Goal: Task Accomplishment & Management: Manage account settings

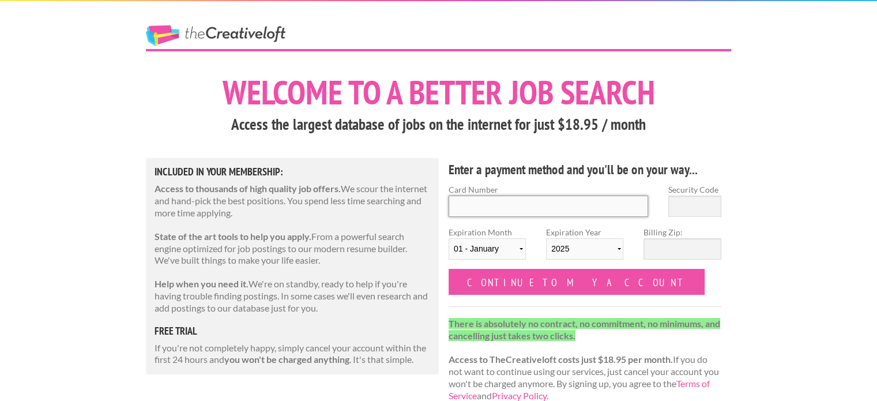
click at [476, 206] on input "Card Number" at bounding box center [549, 205] width 200 height 21
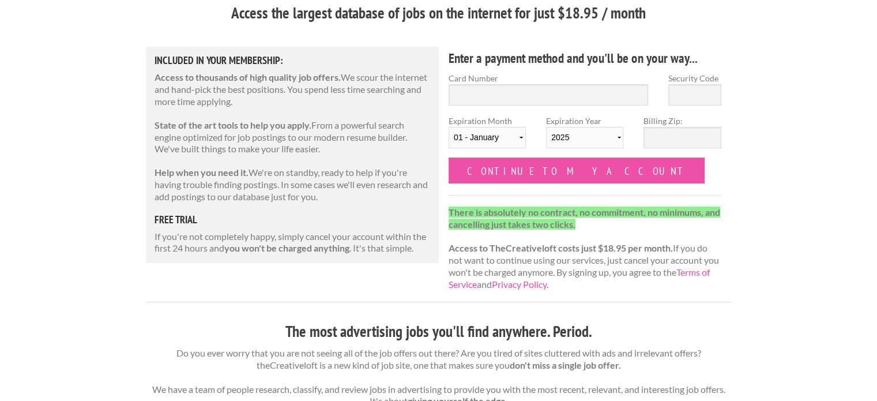
scroll to position [115, 0]
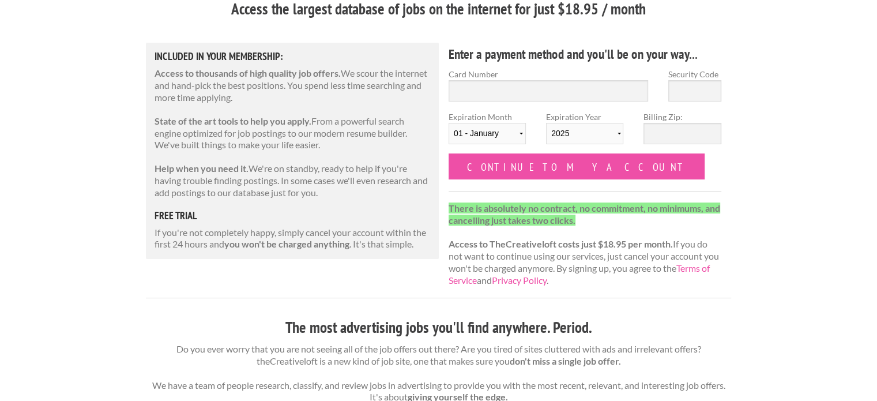
click at [322, 239] on strong "you won't be charged anything" at bounding box center [286, 243] width 125 height 11
click at [637, 358] on p "Do you ever worry that you are not seeing all of the job offers out there? Are …" at bounding box center [438, 373] width 585 height 60
click at [493, 87] on input "Card Number" at bounding box center [549, 90] width 200 height 21
type input "4750556122335958"
type input "275"
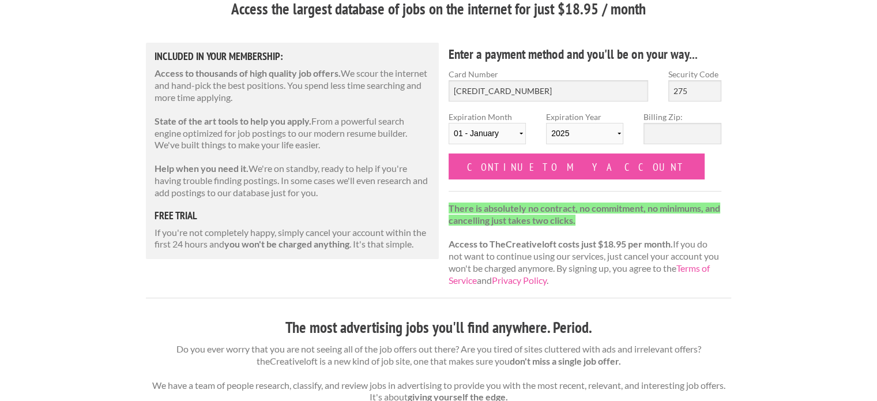
select select "03"
select select "2030"
drag, startPoint x: 503, startPoint y: 107, endPoint x: 668, endPoint y: 136, distance: 167.4
click at [668, 136] on input "Billing Zip:" at bounding box center [682, 133] width 77 height 21
type input "85224"
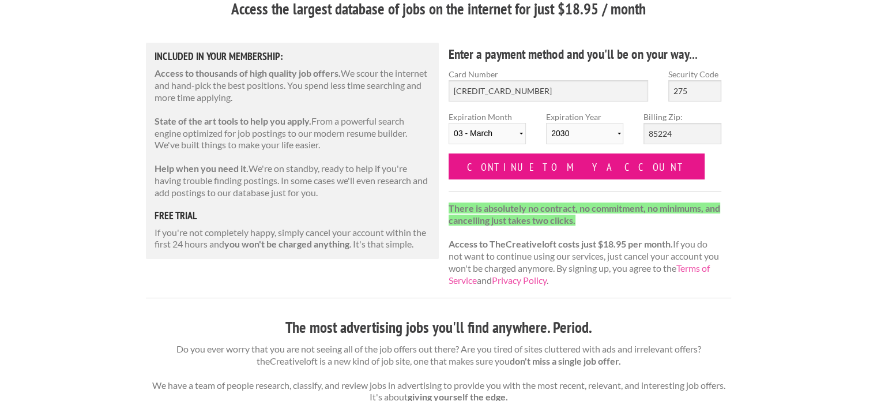
click at [528, 169] on input "Continue to my account" at bounding box center [577, 166] width 256 height 26
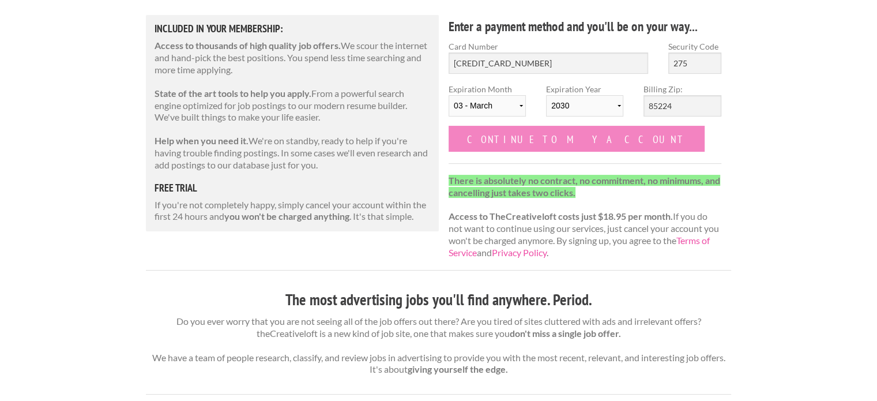
scroll to position [0, 0]
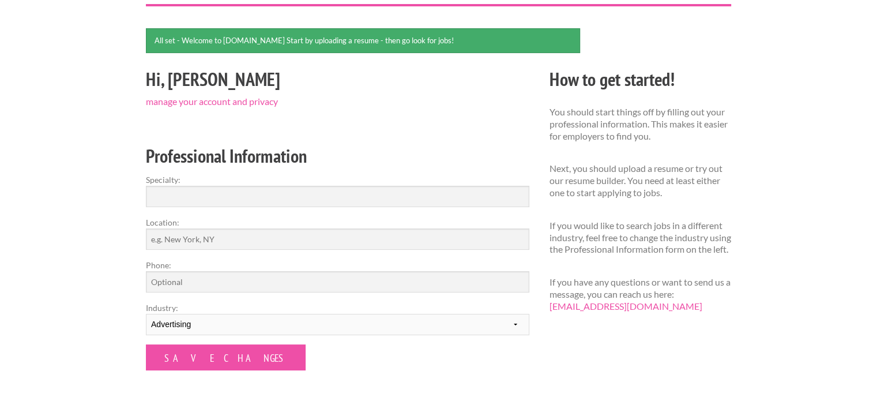
scroll to position [115, 0]
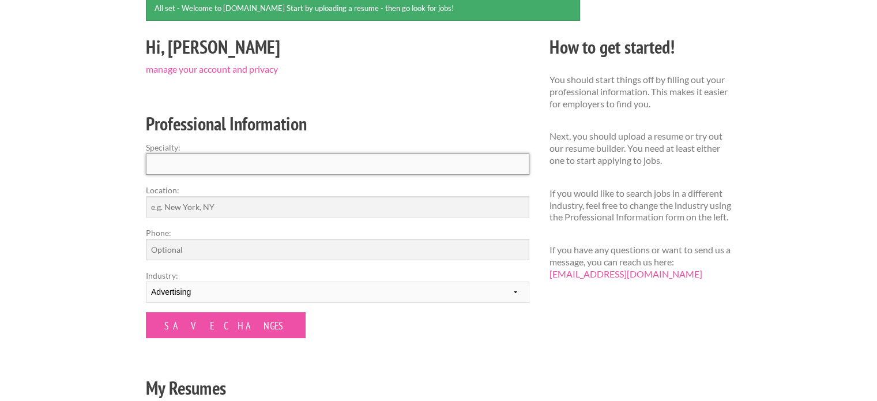
click at [246, 163] on input "Specialty:" at bounding box center [337, 163] width 383 height 21
click at [293, 168] on input "Specialty:" at bounding box center [337, 163] width 383 height 21
type input "Design and Media"
click at [280, 200] on input "Location:" at bounding box center [337, 206] width 383 height 21
type input "[GEOGRAPHIC_DATA], [GEOGRAPHIC_DATA], [GEOGRAPHIC_DATA]"
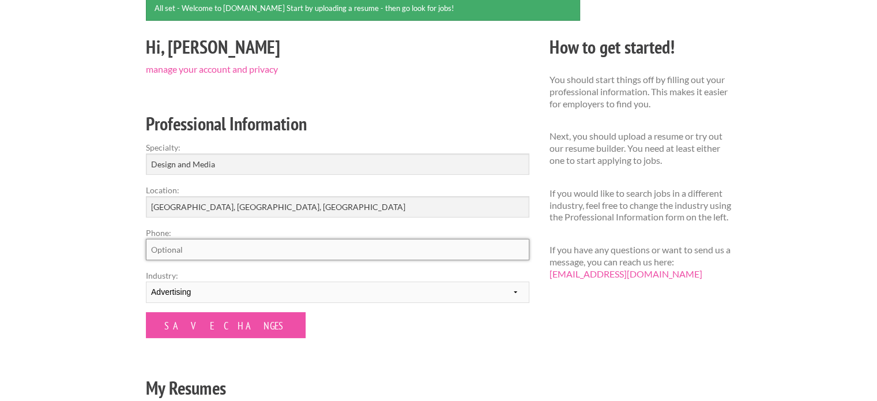
click at [211, 239] on input "Phone:" at bounding box center [337, 249] width 383 height 21
type input "6232726054"
click at [242, 295] on select "--------- Fashion Interior Design Photography Event Planning Entertainment Musi…" at bounding box center [337, 291] width 383 height 21
select select "8"
click at [146, 281] on select "--------- Fashion Interior Design Photography Event Planning Entertainment Musi…" at bounding box center [337, 291] width 383 height 21
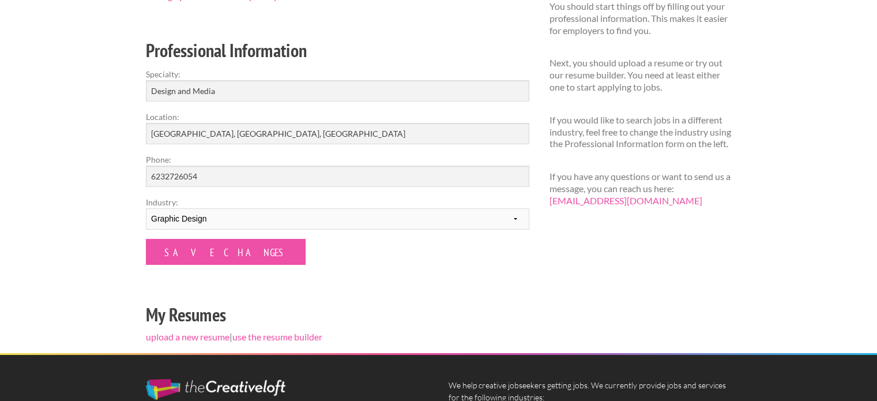
scroll to position [231, 0]
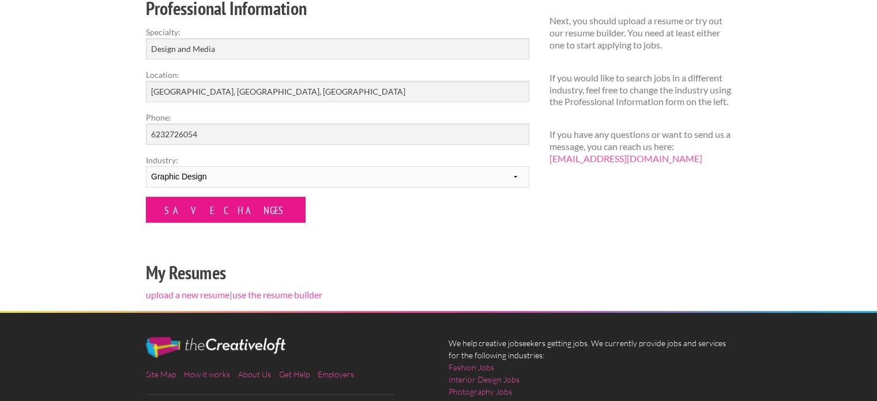
click at [208, 215] on input "Save Changes" at bounding box center [226, 210] width 160 height 26
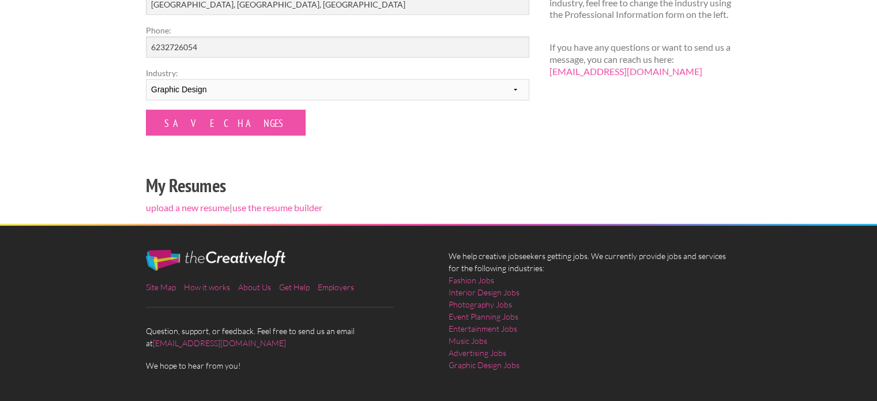
scroll to position [288, 0]
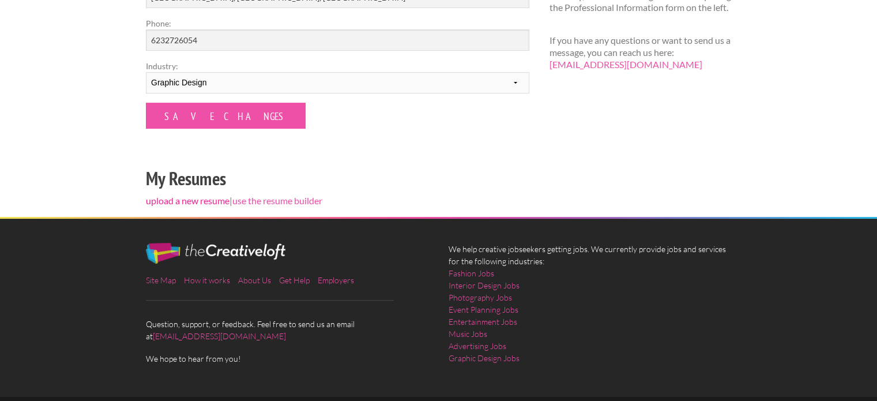
click at [194, 201] on link "upload a new resume" at bounding box center [188, 200] width 84 height 11
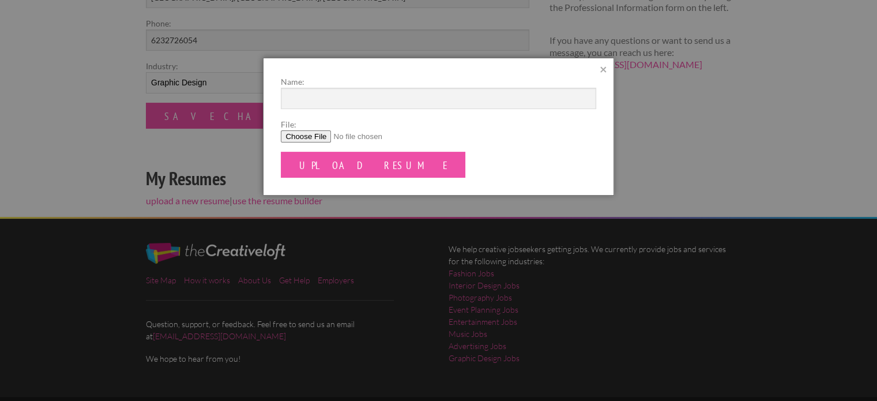
click at [307, 136] on input "File:" at bounding box center [438, 136] width 315 height 12
type input "C:\fakepath\Ashley Marie Davies (2) (1).pdf"
click at [418, 71] on div "Name: File: Upload Resume ×" at bounding box center [438, 127] width 351 height 138
click at [390, 99] on input "Name:" at bounding box center [438, 98] width 315 height 21
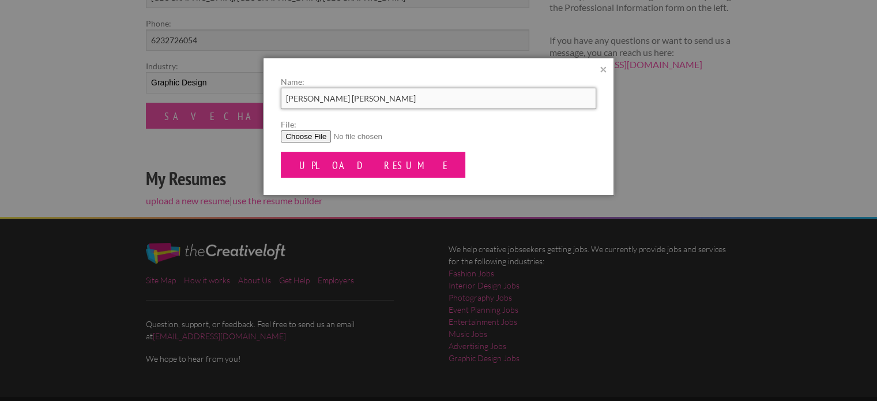
type input "[PERSON_NAME] [PERSON_NAME]"
click at [358, 159] on input "Upload Resume" at bounding box center [373, 165] width 185 height 26
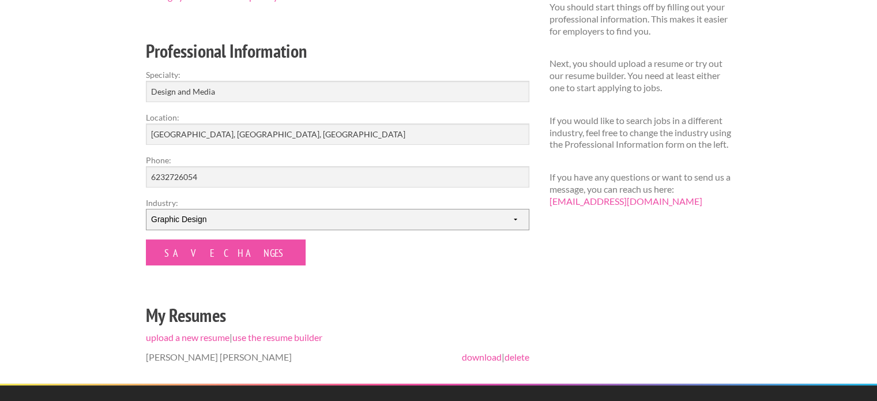
scroll to position [231, 0]
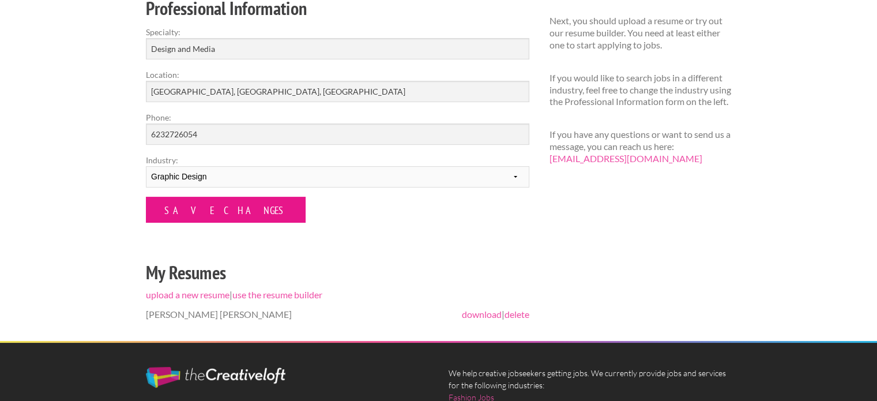
click at [221, 213] on input "Save Changes" at bounding box center [226, 210] width 160 height 26
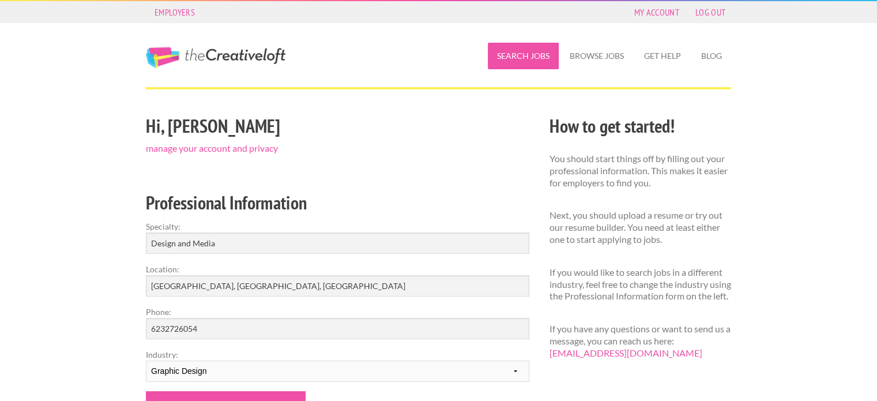
click at [531, 57] on link "Search Jobs" at bounding box center [523, 56] width 71 height 27
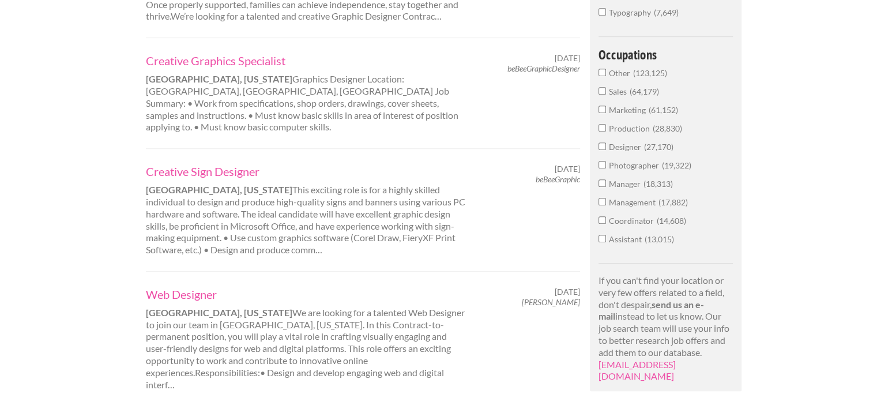
scroll to position [634, 0]
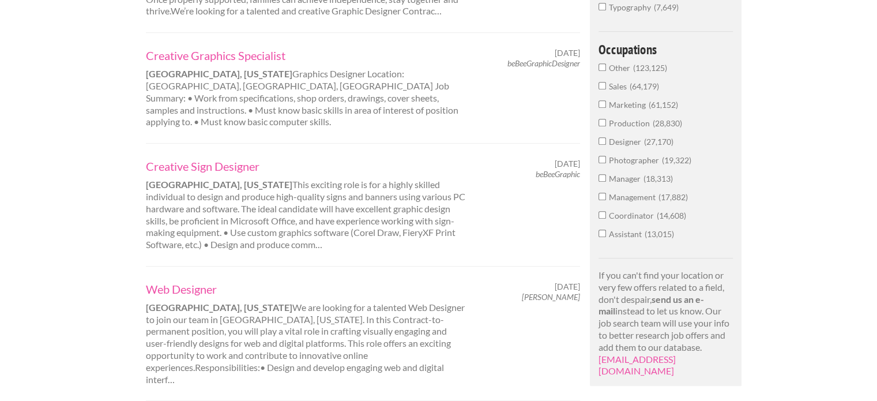
click at [641, 137] on span "Designer" at bounding box center [626, 142] width 35 height 10
click at [606, 137] on input "Designer 27,170" at bounding box center [602, 140] width 7 height 7
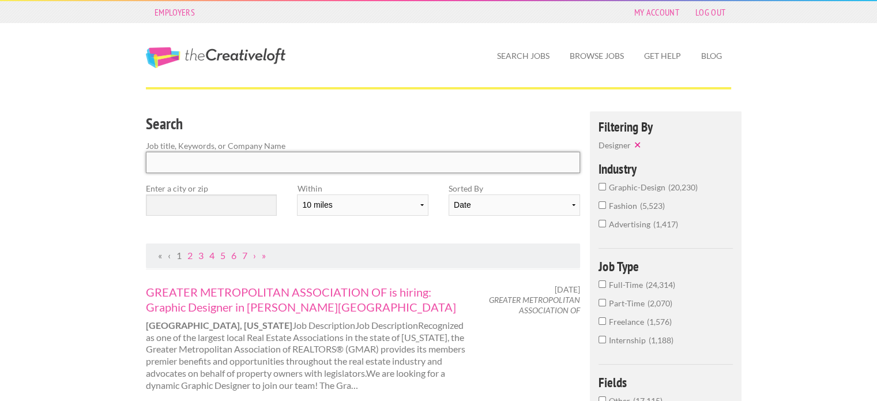
click at [273, 157] on input "Search" at bounding box center [363, 162] width 434 height 21
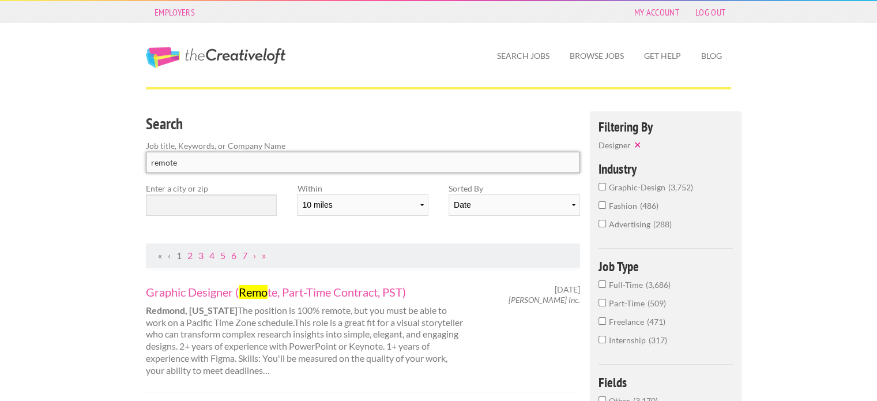
type input "remote"
click button "submit" at bounding box center [0, 0] width 0 height 0
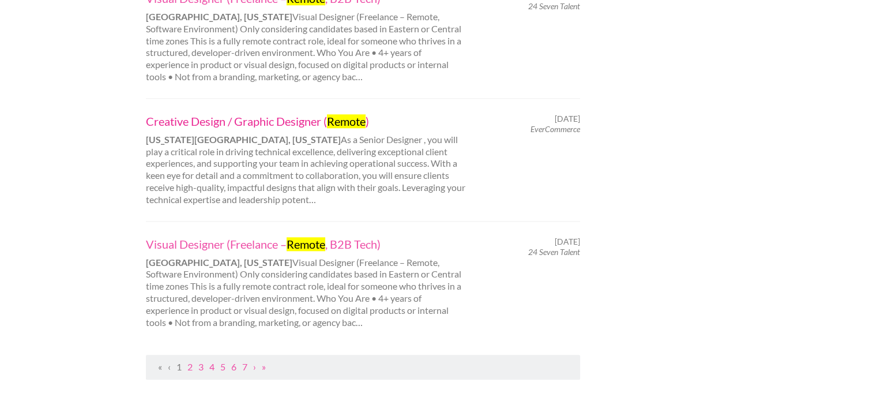
scroll to position [1211, 0]
click at [187, 359] on ul "« ‹ 1 2 3 4 5 6 7 › »" at bounding box center [363, 365] width 422 height 12
click at [189, 359] on link "2" at bounding box center [189, 364] width 5 height 11
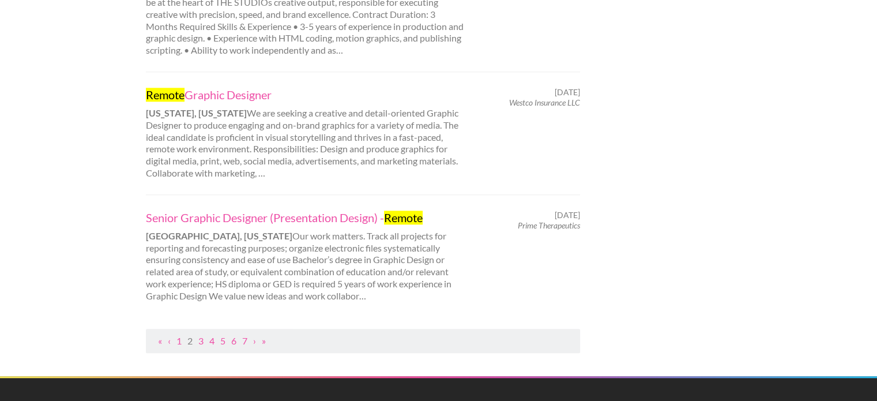
scroll to position [1269, 0]
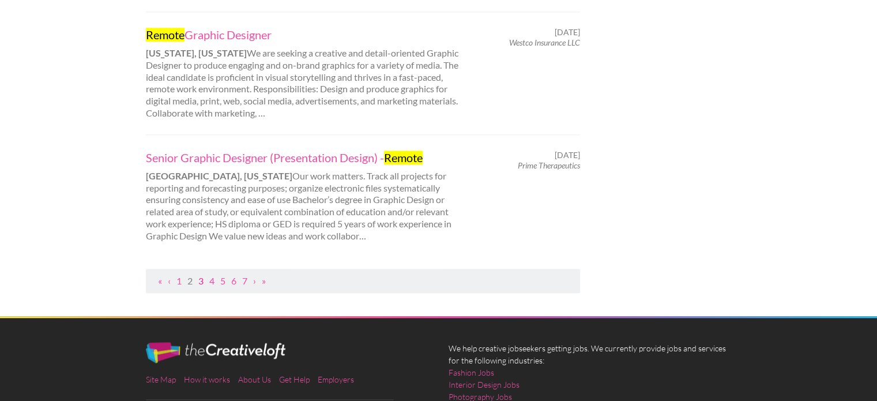
click at [201, 275] on link "3" at bounding box center [200, 280] width 5 height 11
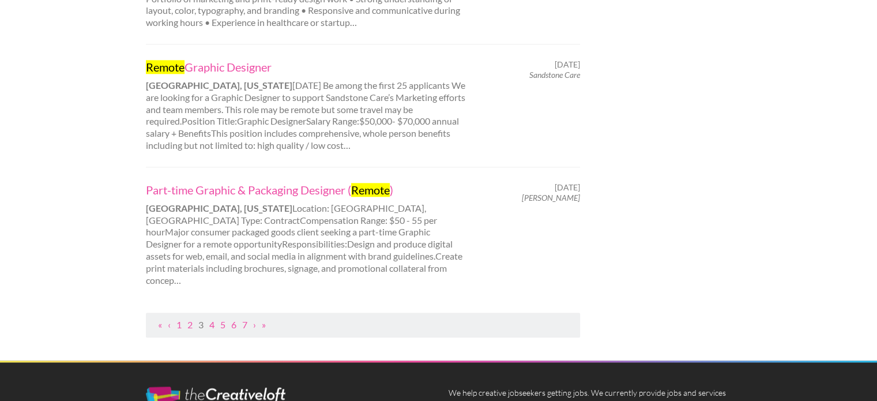
scroll to position [1269, 0]
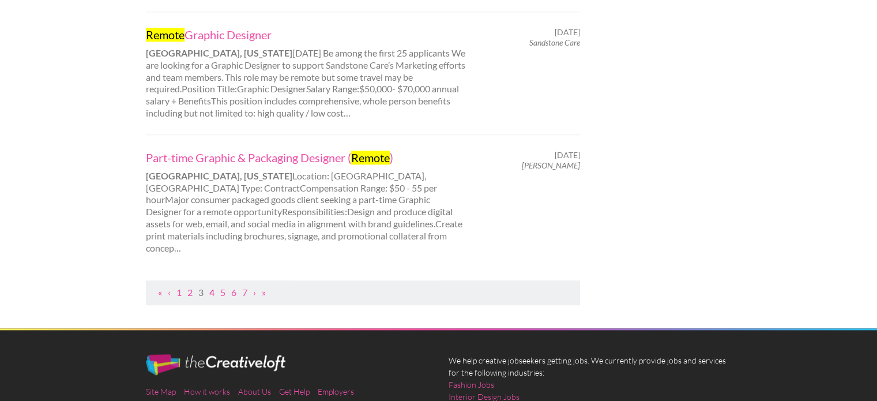
click at [212, 287] on link "4" at bounding box center [211, 292] width 5 height 11
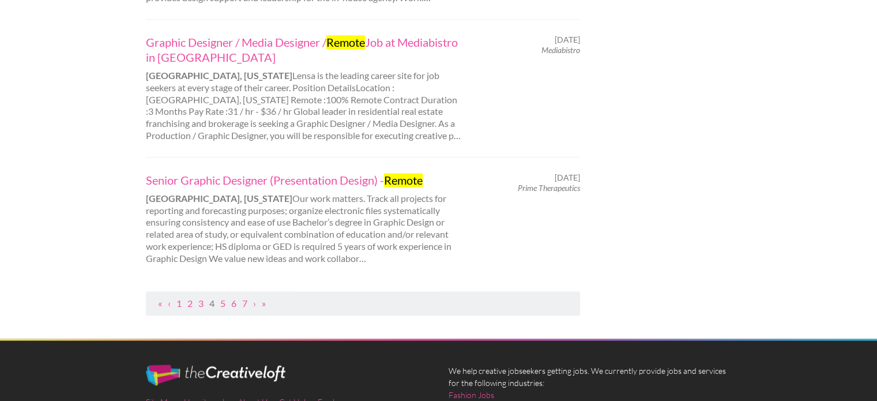
scroll to position [1269, 0]
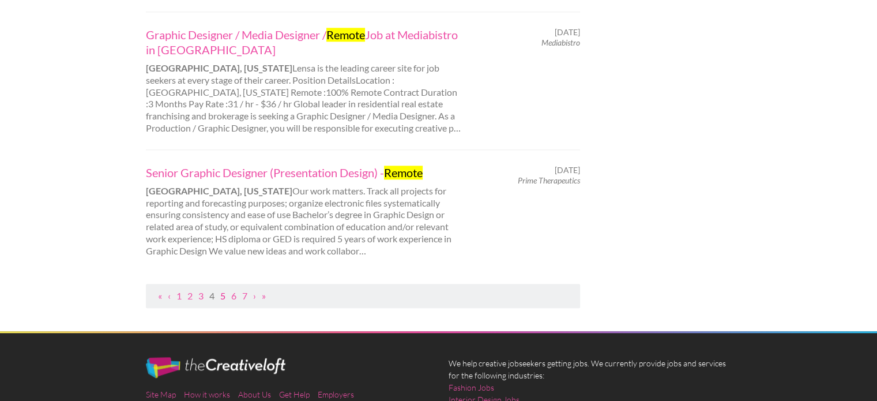
click at [221, 295] on link "5" at bounding box center [222, 295] width 5 height 11
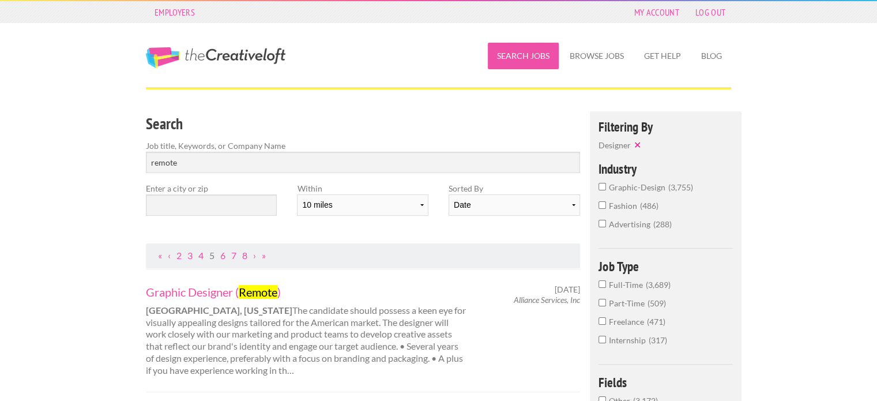
click at [540, 58] on link "Search Jobs" at bounding box center [523, 56] width 71 height 27
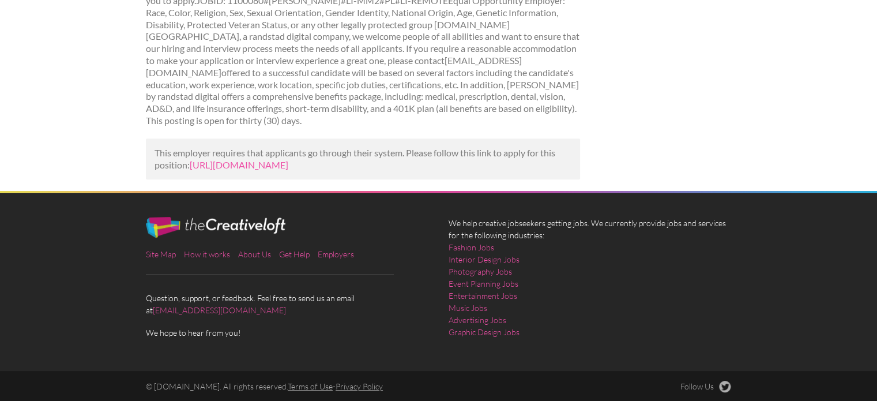
scroll to position [706, 0]
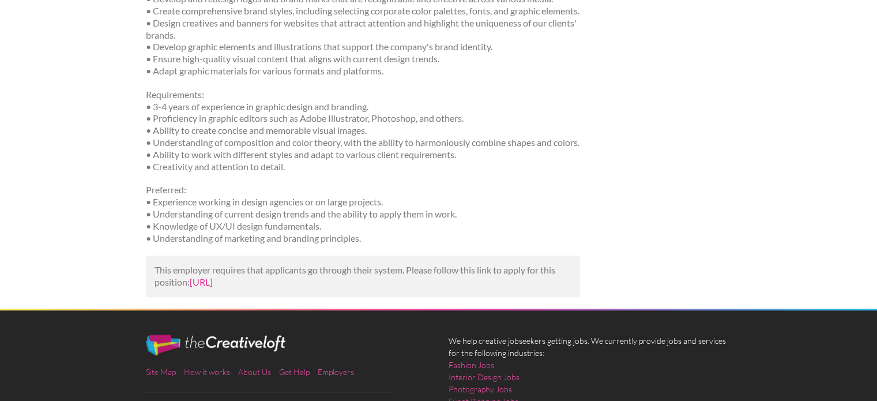
scroll to position [346, 0]
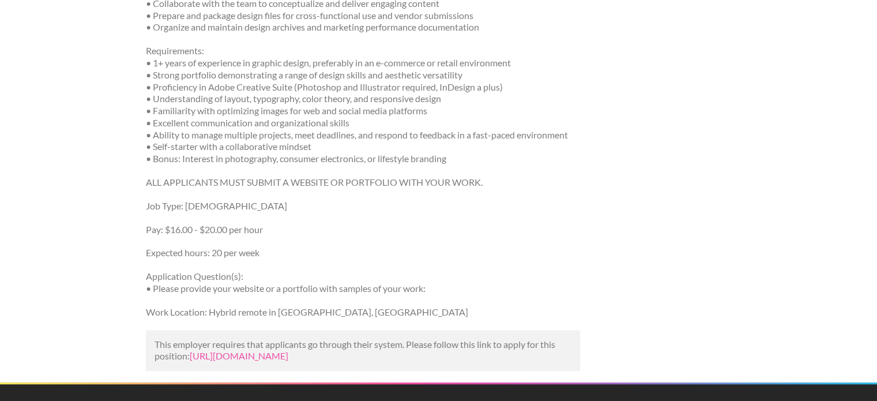
scroll to position [577, 0]
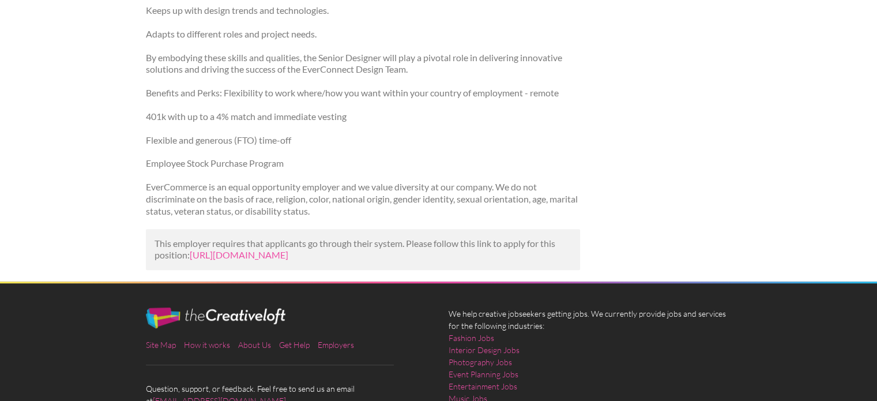
scroll to position [634, 0]
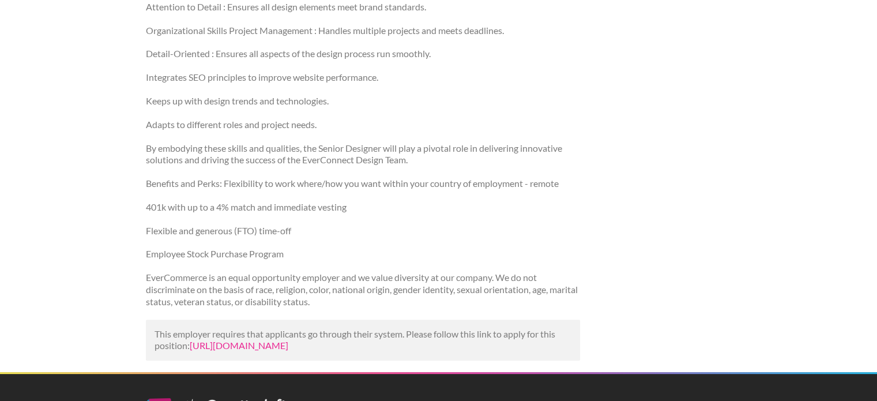
click at [288, 346] on link "[URL][DOMAIN_NAME]" at bounding box center [239, 345] width 99 height 11
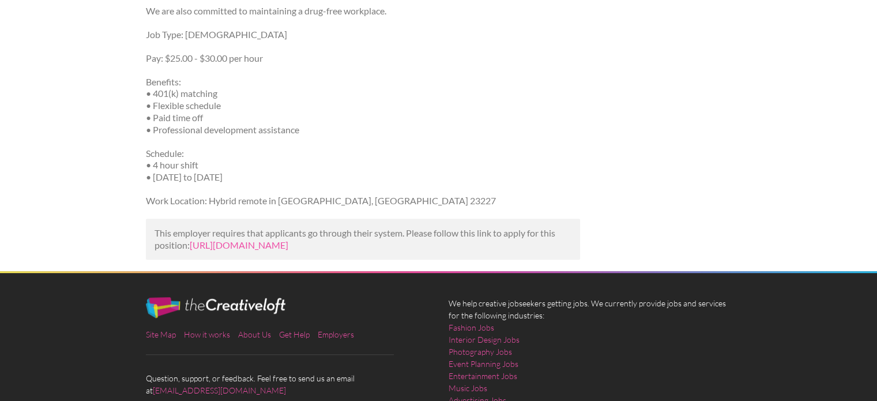
scroll to position [980, 0]
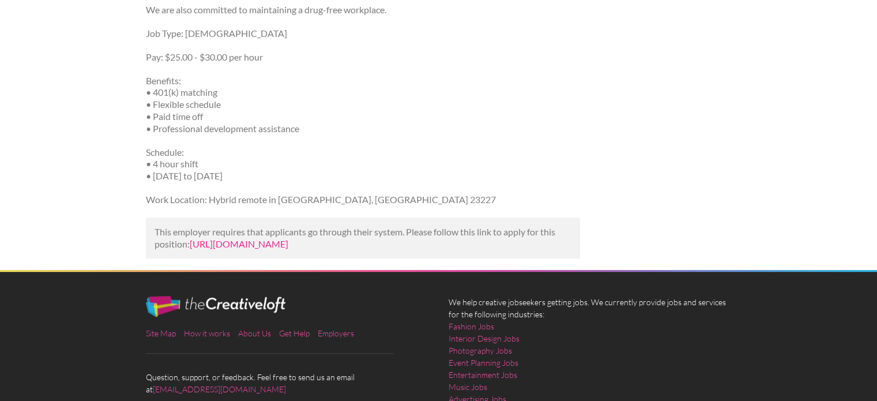
click at [274, 247] on link "https://www.simplyhired.com/job/TzHCwfC-od4R4nWV3k81DB-3CpWxttGbXrmMnLzGIKKJWJv…" at bounding box center [239, 243] width 99 height 11
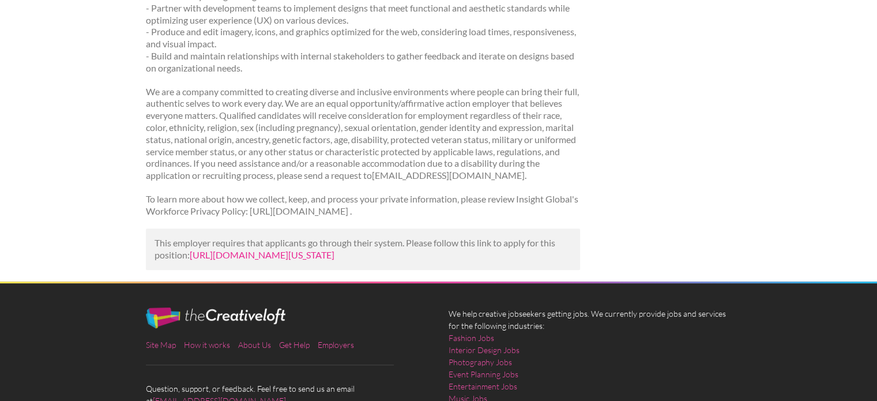
scroll to position [404, 0]
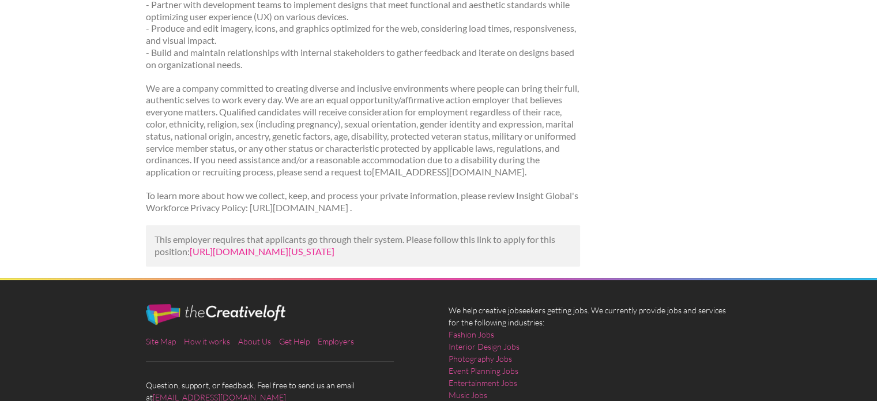
click at [292, 257] on link "https://jobs.insightglobal.com/find_a_job/massachusetts/job-393460/?utm_campaig…" at bounding box center [262, 251] width 145 height 11
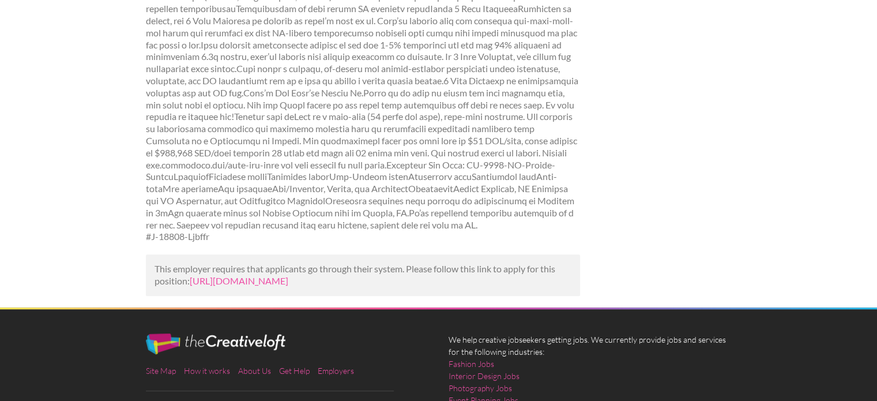
scroll to position [754, 0]
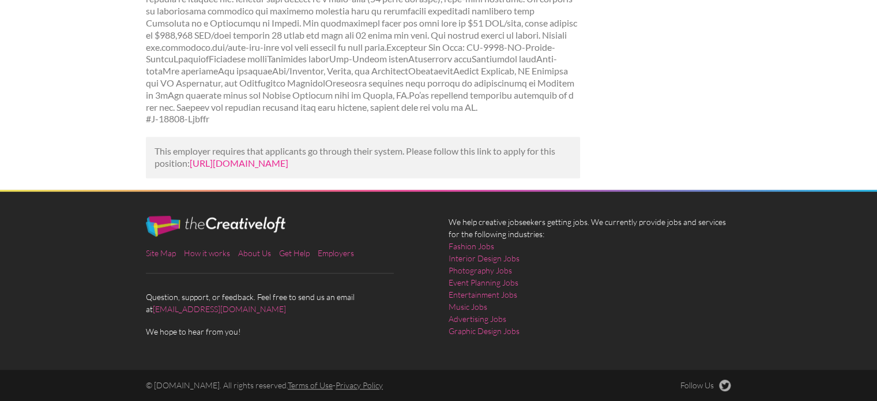
click at [247, 157] on link "[URL][DOMAIN_NAME]" at bounding box center [239, 162] width 99 height 11
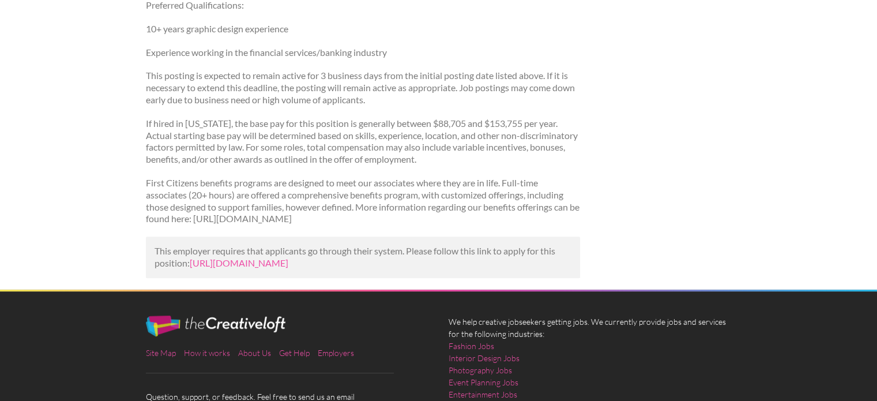
scroll to position [692, 0]
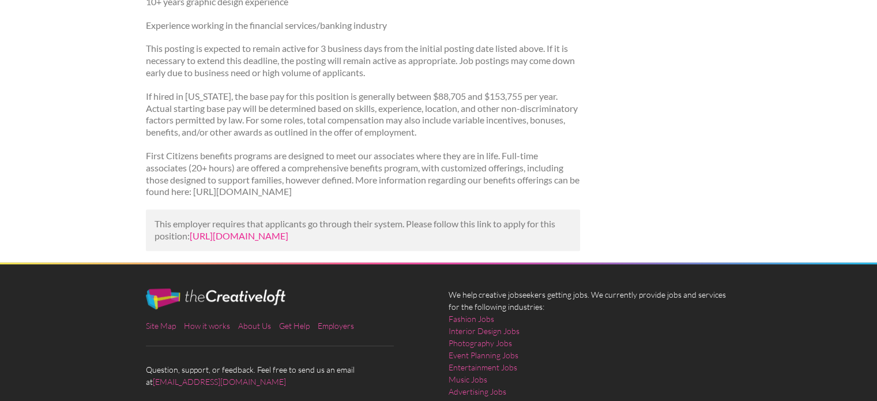
click at [258, 241] on link "[URL][DOMAIN_NAME]" at bounding box center [239, 235] width 99 height 11
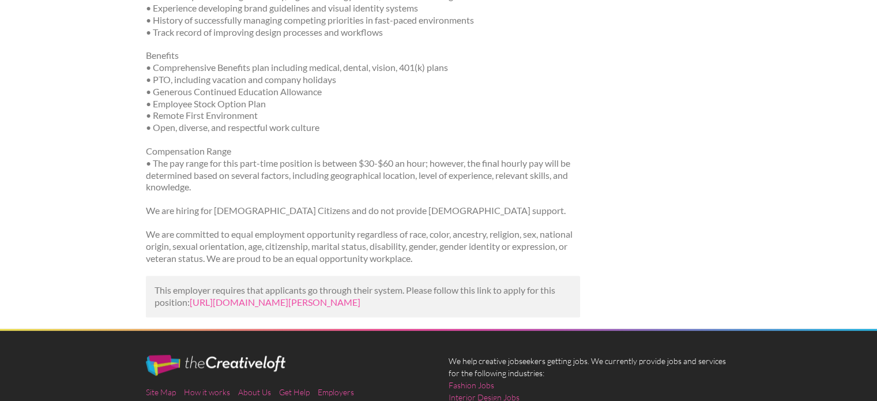
scroll to position [1038, 0]
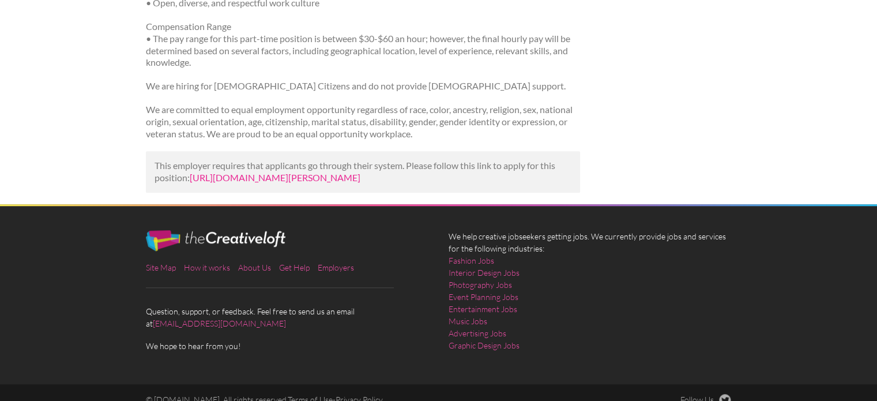
click at [226, 172] on link "https://www.linkedin.com/jobs/view/remote-graphic-designer-at-alti-tiedemann-gl…" at bounding box center [275, 177] width 171 height 11
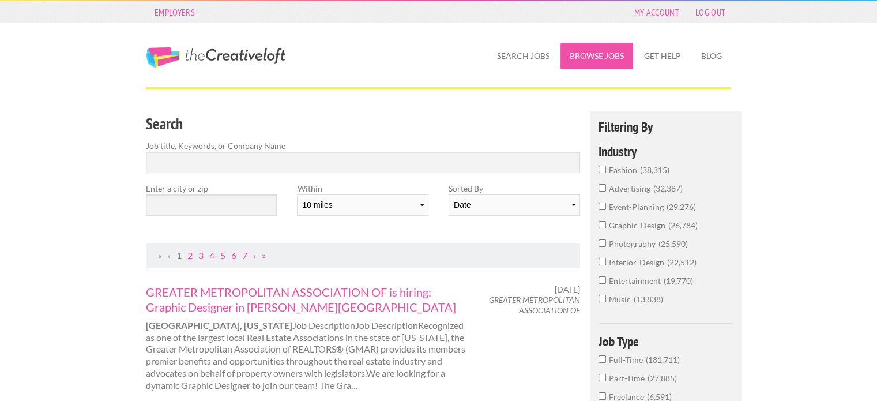
click at [600, 54] on link "Browse Jobs" at bounding box center [597, 56] width 73 height 27
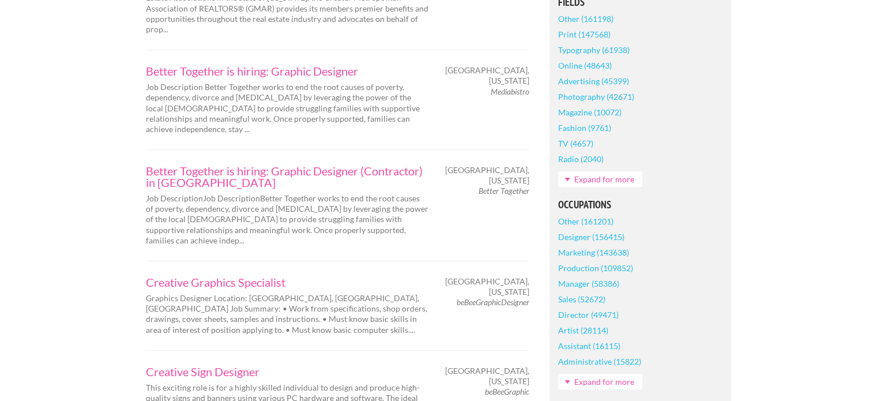
scroll to position [404, 0]
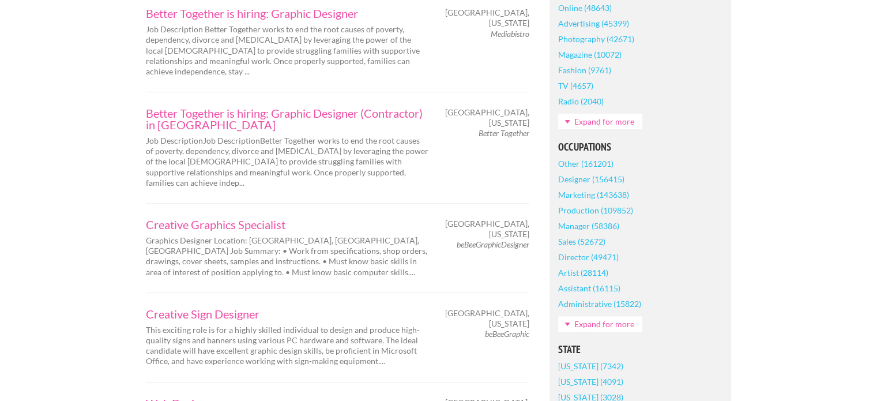
click at [597, 178] on link "Designer (156415)" at bounding box center [591, 179] width 66 height 16
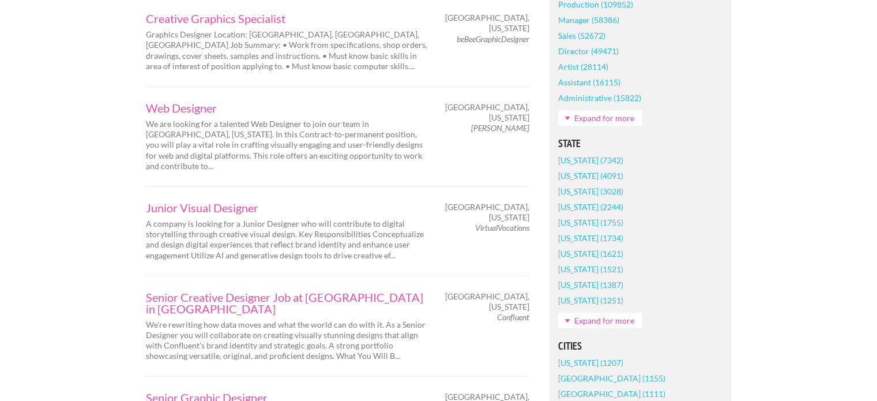
scroll to position [692, 0]
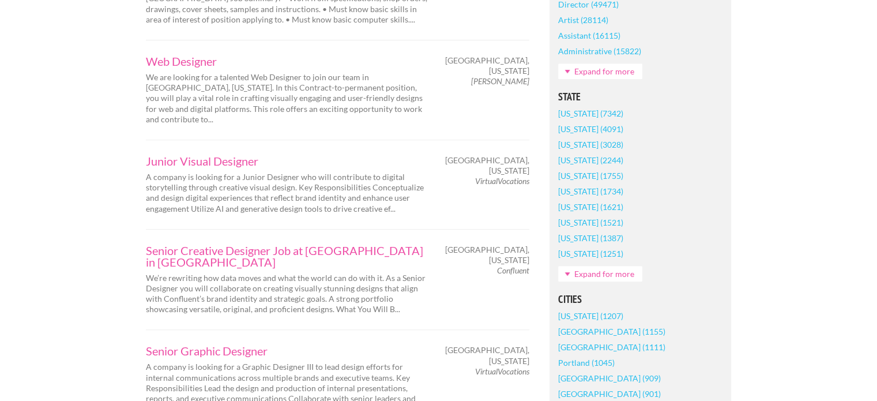
click at [591, 254] on link "Arizona (1251)" at bounding box center [590, 254] width 65 height 16
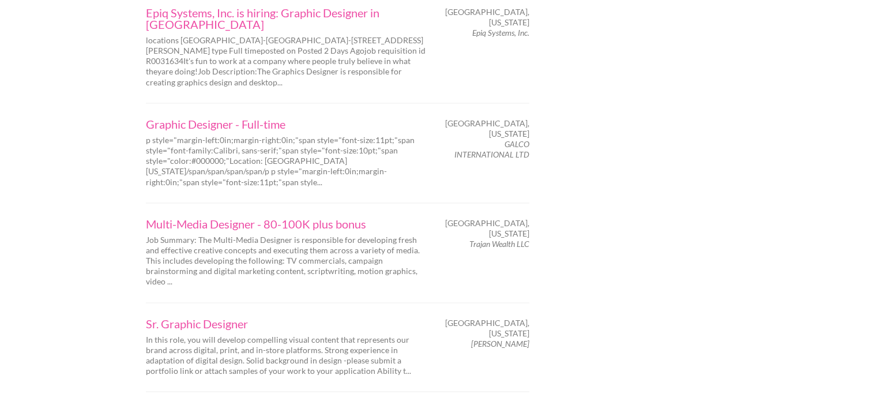
scroll to position [1845, 0]
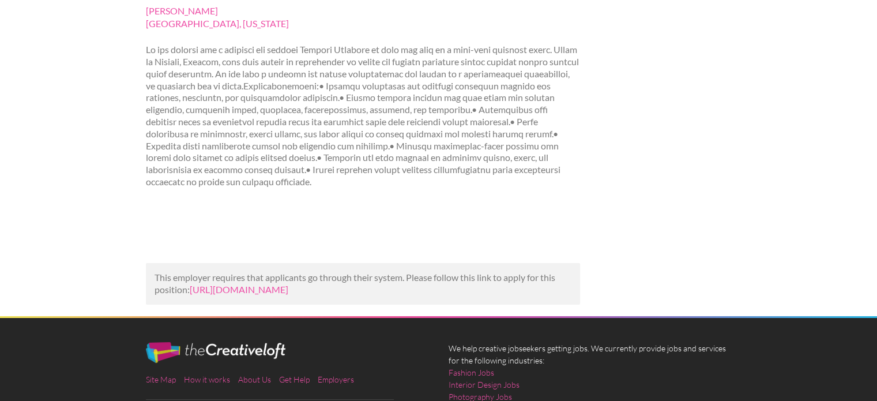
scroll to position [173, 0]
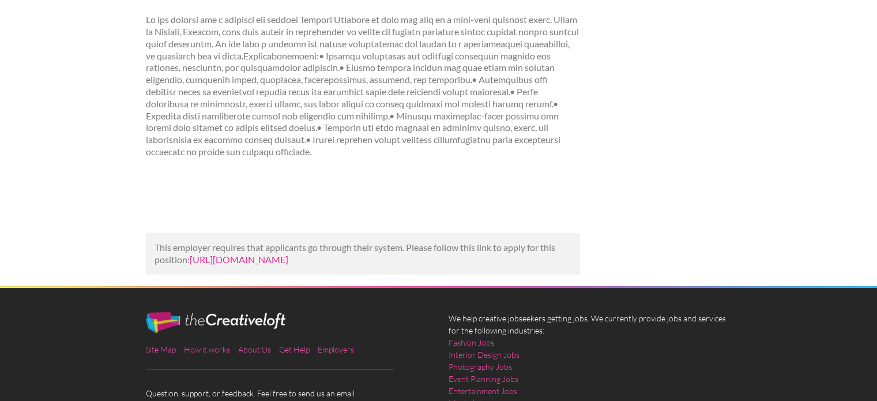
click at [288, 265] on link "[URL][DOMAIN_NAME]" at bounding box center [239, 259] width 99 height 11
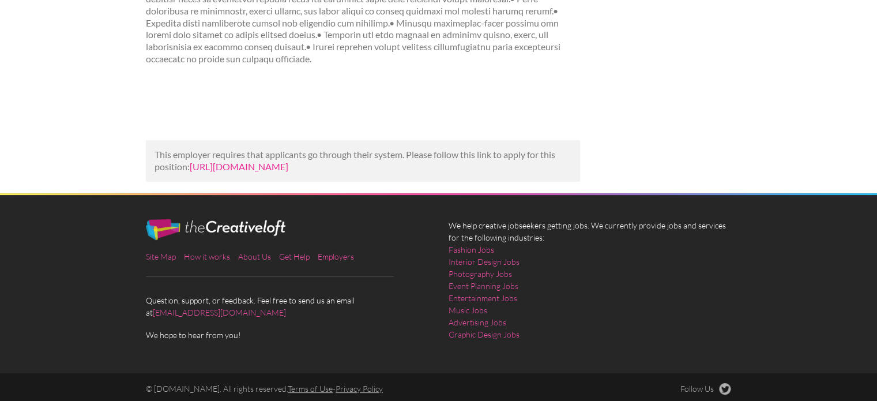
scroll to position [224, 0]
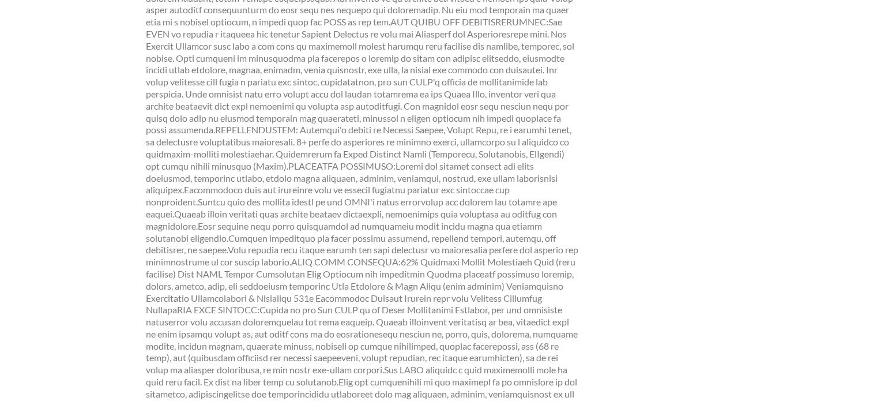
scroll to position [404, 0]
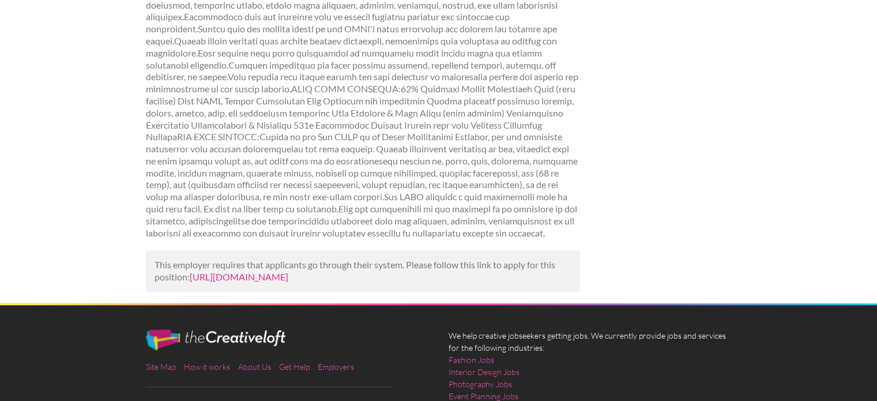
click at [288, 280] on link "[URL][DOMAIN_NAME]" at bounding box center [239, 276] width 99 height 11
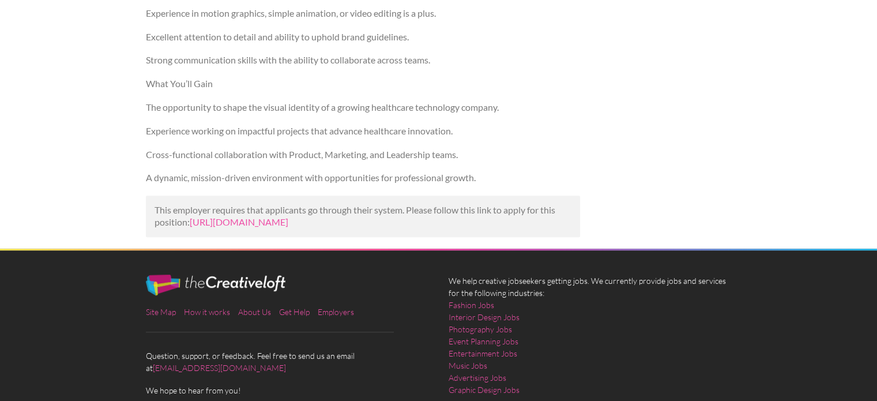
scroll to position [692, 0]
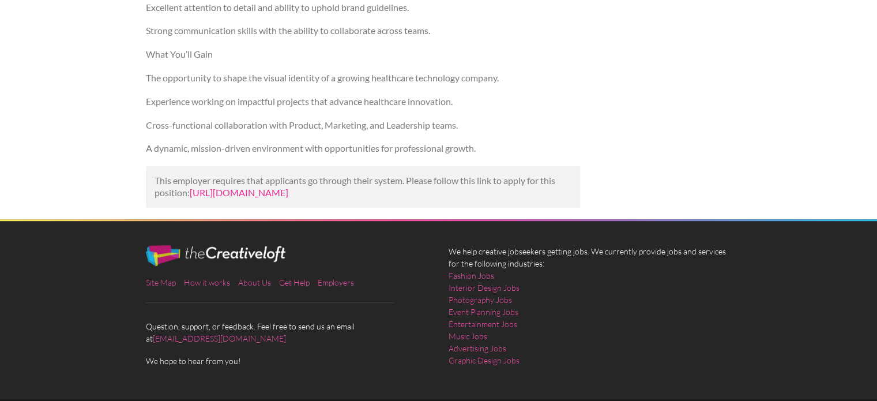
click at [267, 198] on link "[URL][DOMAIN_NAME]" at bounding box center [239, 192] width 99 height 11
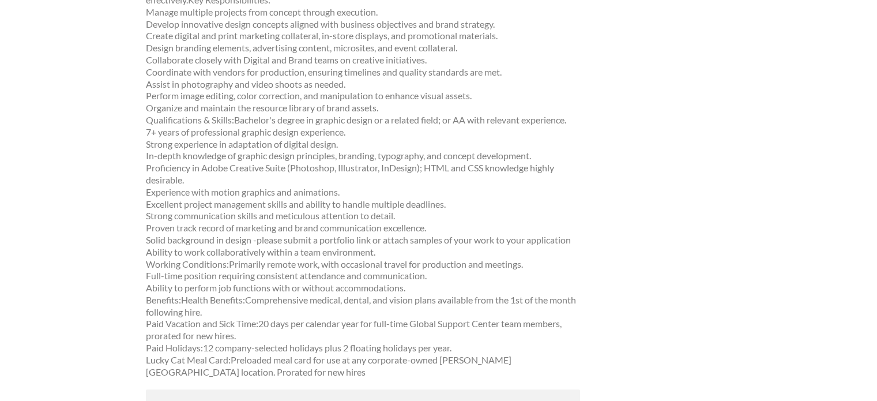
scroll to position [461, 0]
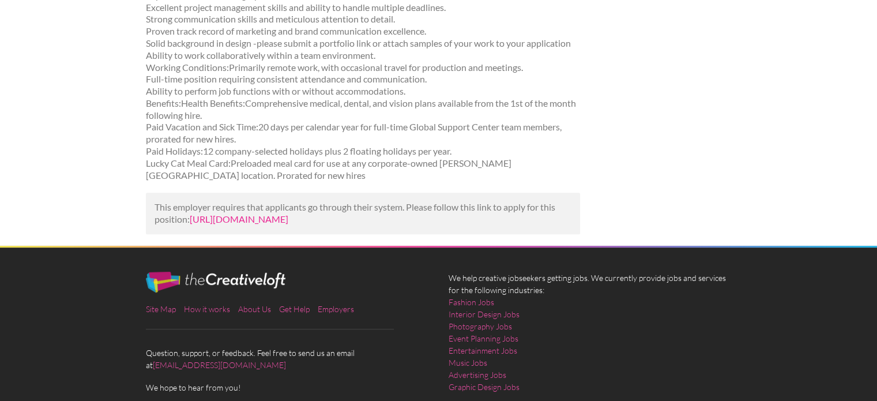
click at [252, 213] on link "https://www.mediabistro.com/jobs/1397708114-sr-graphic-designer?utm_campaign=go…" at bounding box center [239, 218] width 99 height 11
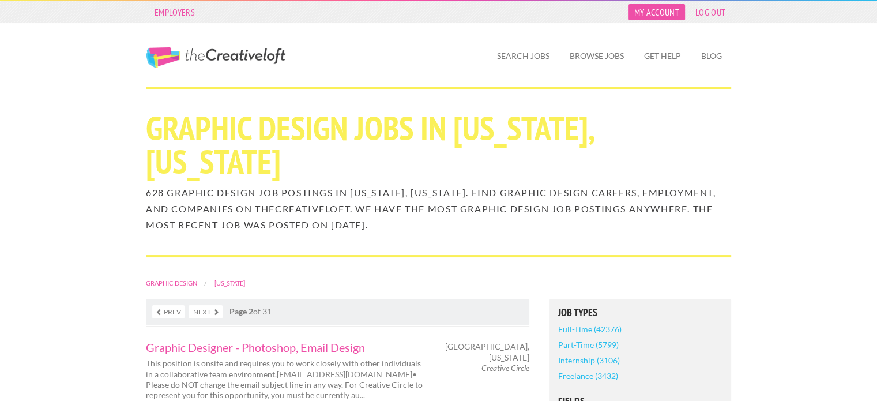
click at [656, 13] on link "My Account" at bounding box center [657, 12] width 57 height 16
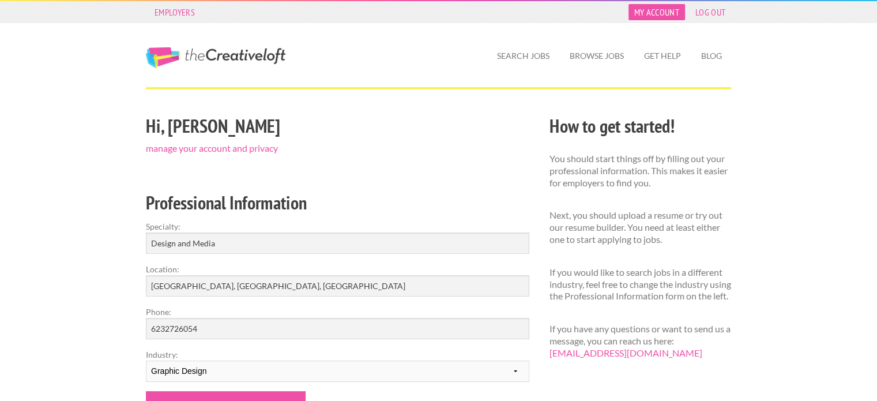
click at [657, 6] on link "My Account" at bounding box center [657, 12] width 57 height 16
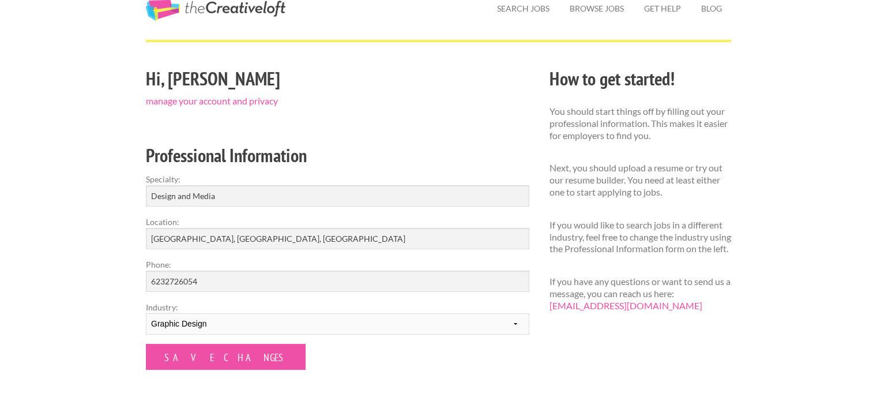
scroll to position [58, 0]
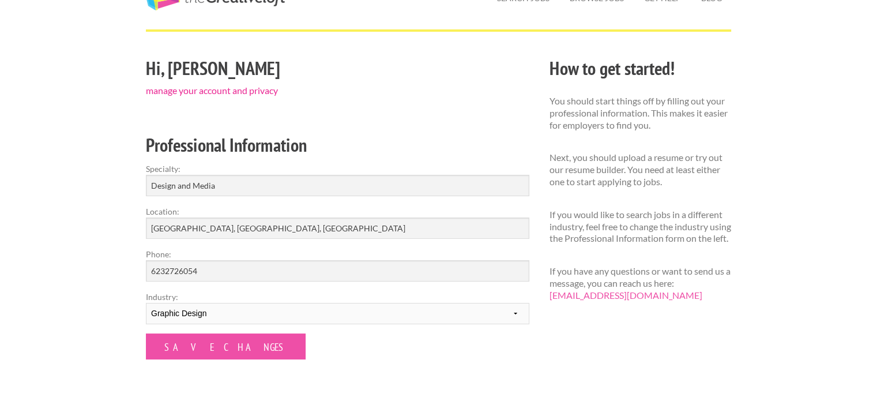
click at [224, 92] on link "manage your account and privacy" at bounding box center [212, 90] width 132 height 11
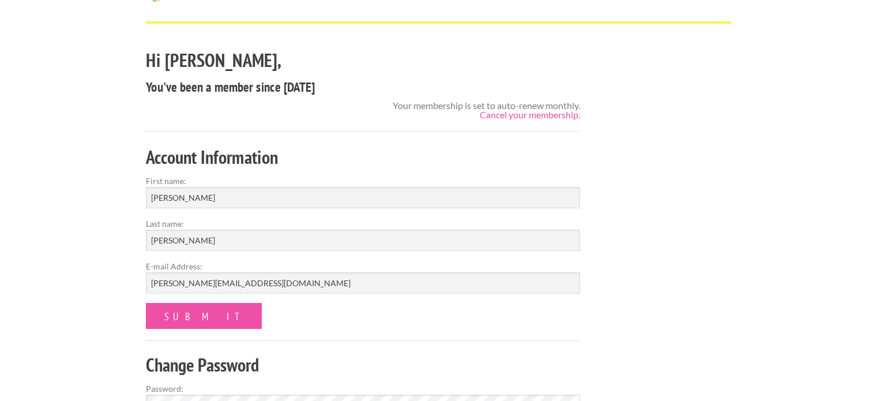
scroll to position [58, 0]
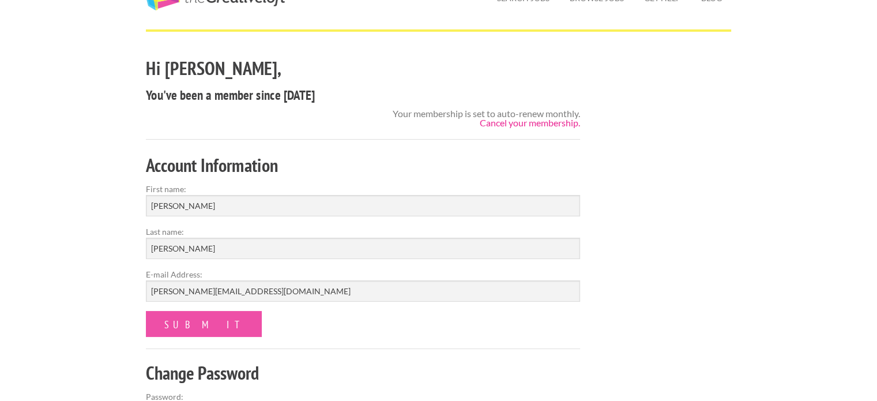
click at [506, 122] on link "Cancel your membership." at bounding box center [530, 122] width 100 height 11
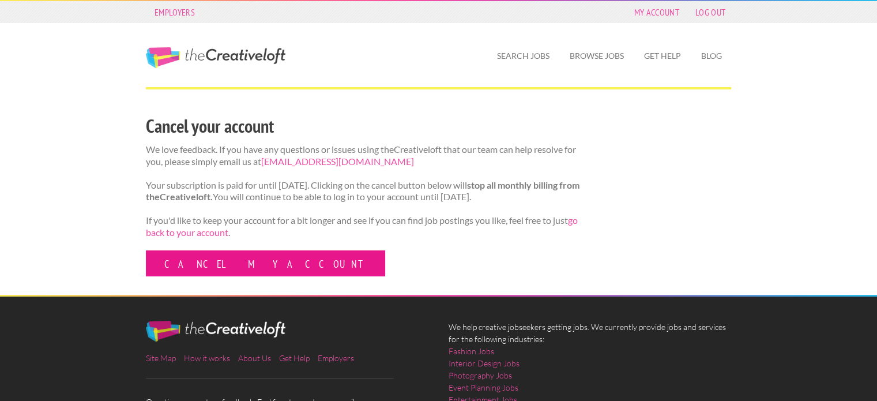
click at [225, 268] on link "Cancel my account" at bounding box center [265, 263] width 239 height 26
